Goal: Information Seeking & Learning: Learn about a topic

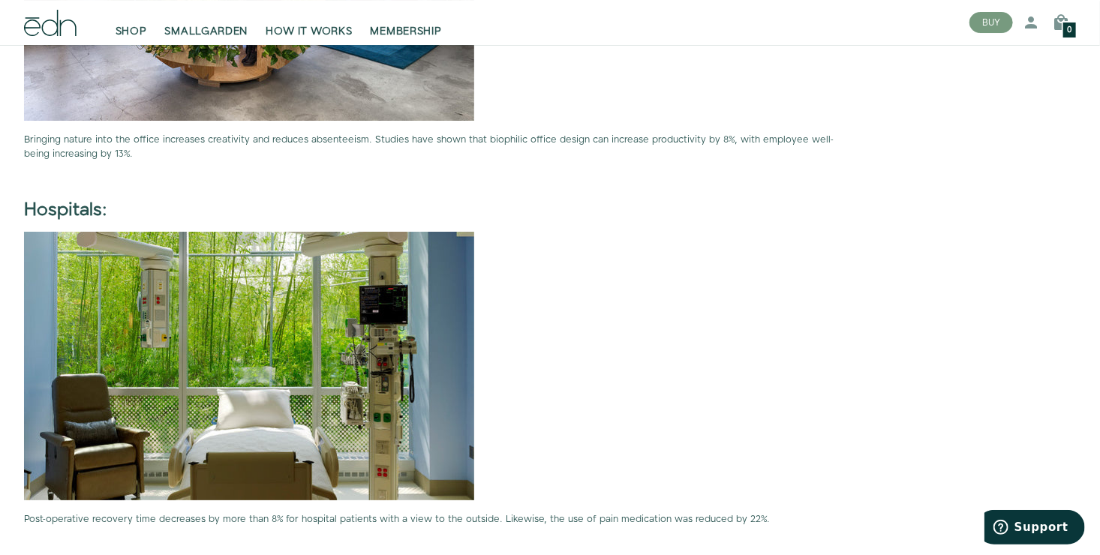
scroll to position [2627, 0]
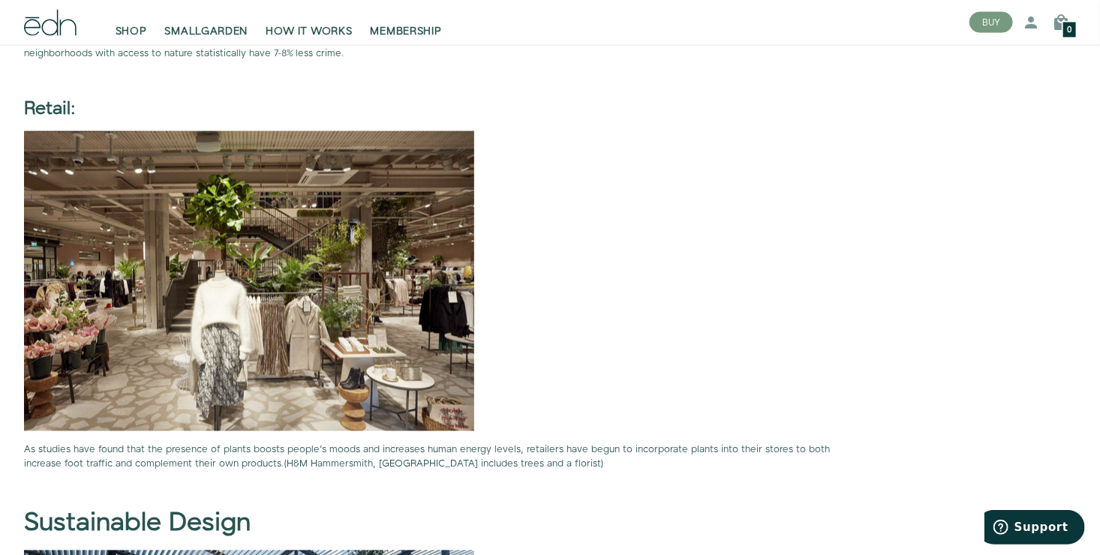
scroll to position [3978, 0]
